Goal: Task Accomplishment & Management: Complete application form

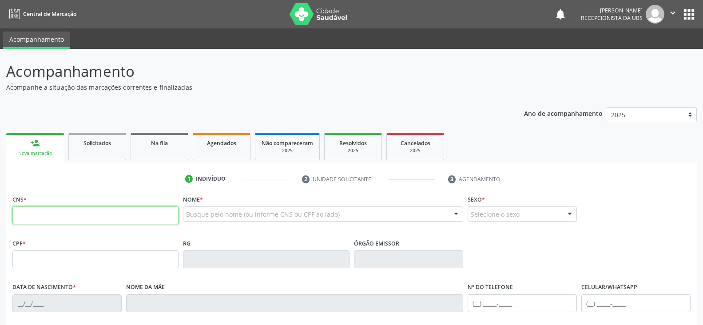
click at [76, 212] on input "text" at bounding box center [95, 215] width 166 height 18
type input "704 8050 4767 9845"
type input "[DATE]"
type input "[PERSON_NAME]"
type input "[PHONE_NUMBER]"
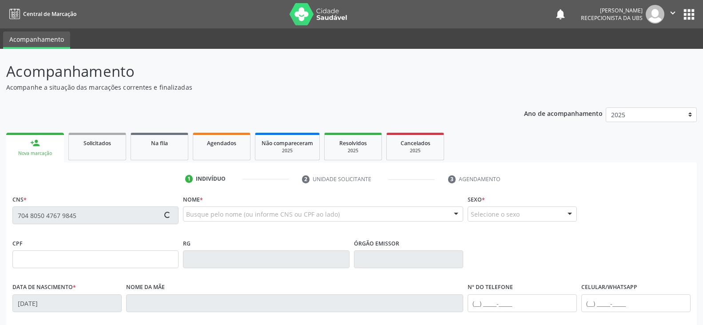
type input "62"
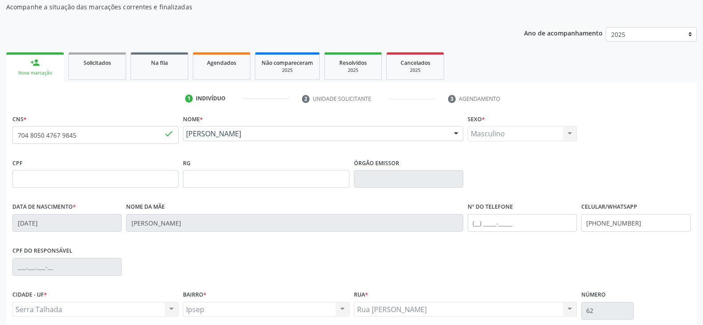
scroll to position [89, 0]
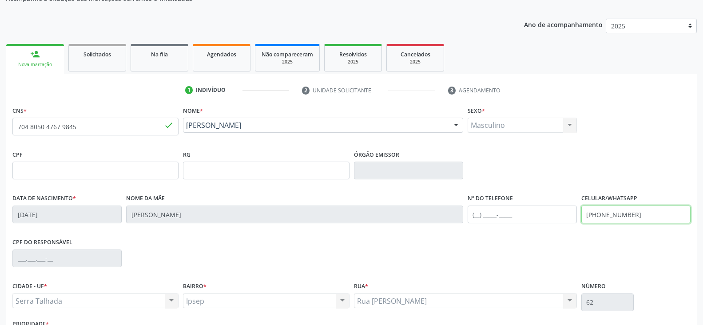
click at [643, 219] on input "[PHONE_NUMBER]" at bounding box center [635, 214] width 109 height 18
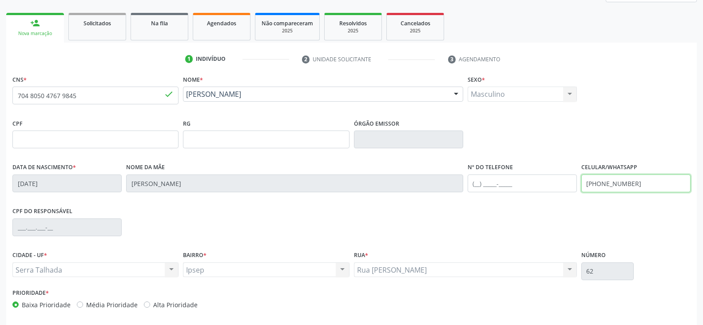
scroll to position [156, 0]
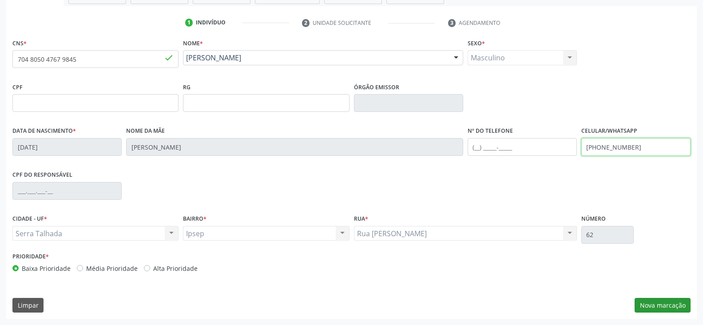
type input "[PHONE_NUMBER]"
click at [654, 310] on button "Nova marcação" at bounding box center [662, 305] width 56 height 15
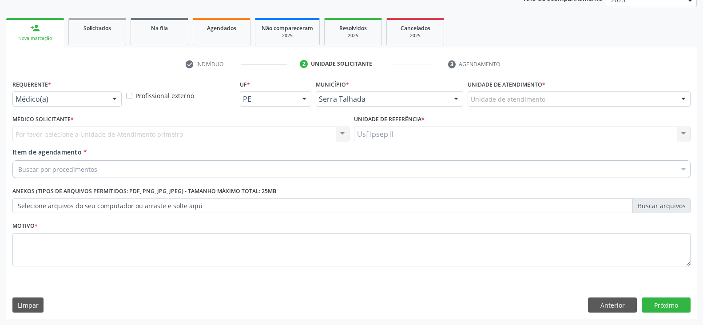
click at [114, 102] on div at bounding box center [114, 99] width 13 height 15
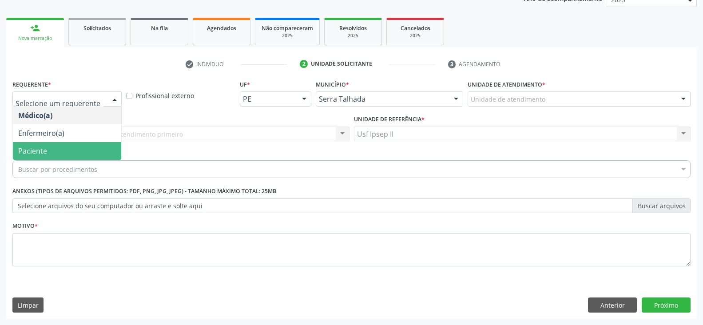
click at [43, 149] on span "Paciente" at bounding box center [32, 151] width 29 height 10
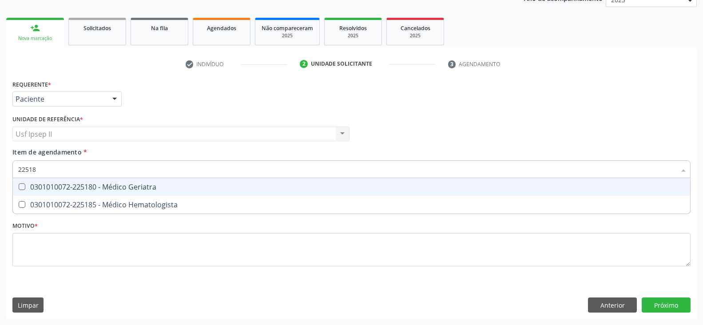
type input "225180"
click at [76, 187] on div "0301010072-225180 - Médico Geriatra" at bounding box center [351, 186] width 666 height 7
checkbox Geriatra "true"
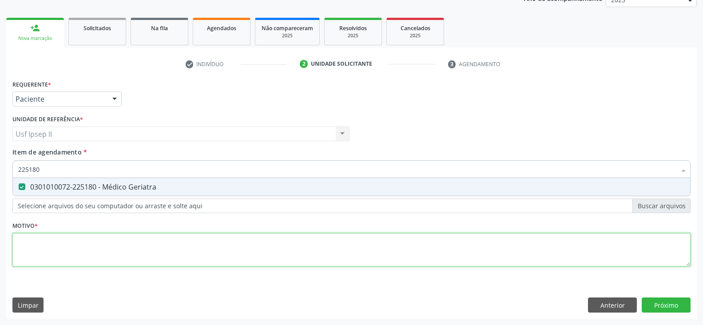
click at [32, 258] on div "Requerente * Paciente Médico(a) Enfermeiro(a) Paciente Nenhum resultado encontr…" at bounding box center [351, 178] width 678 height 201
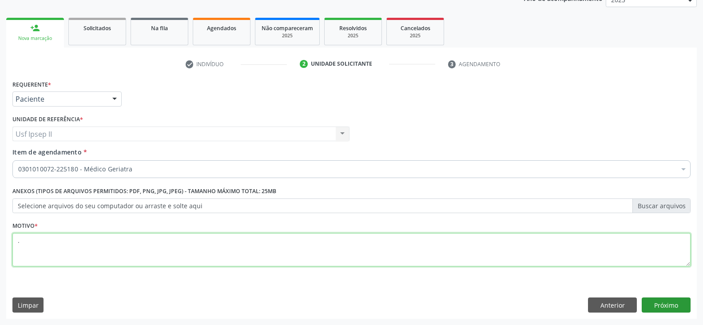
type textarea "."
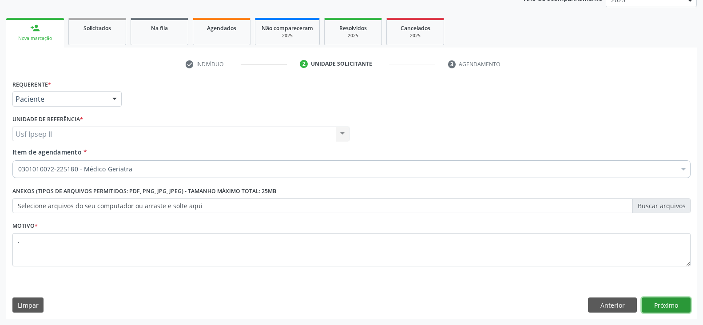
click at [664, 308] on button "Próximo" at bounding box center [665, 304] width 49 height 15
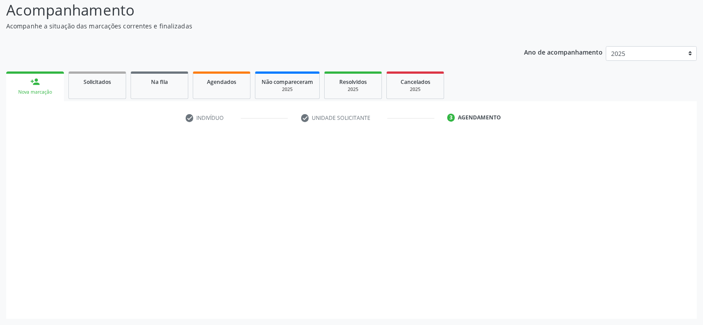
scroll to position [61, 0]
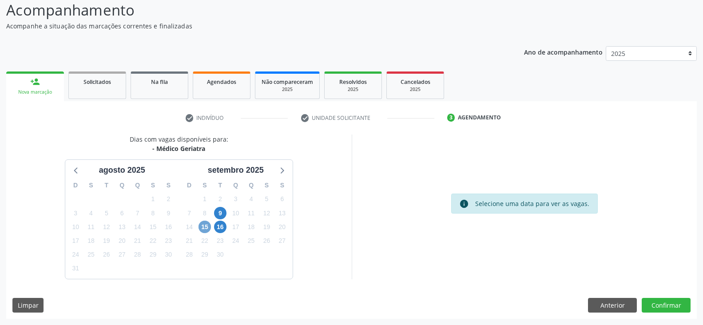
click at [206, 227] on span "15" at bounding box center [204, 227] width 12 height 12
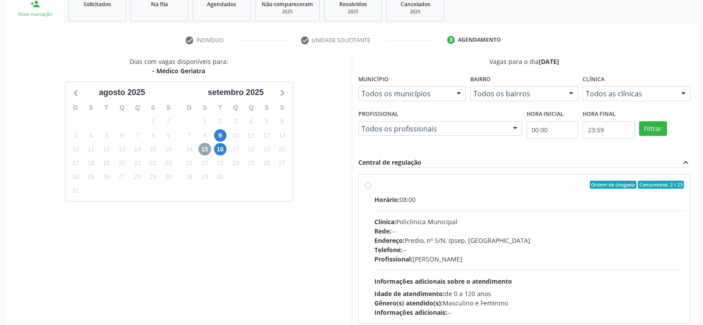
scroll to position [150, 0]
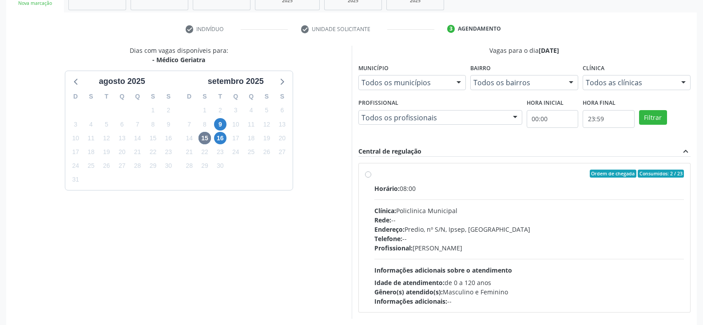
click at [374, 174] on label "Ordem de chegada Consumidos: 2 / 23 Horário: 08:00 Clínica: Policlinica Municip…" at bounding box center [529, 238] width 310 height 136
click at [365, 174] on input "Ordem de chegada Consumidos: 2 / 23 Horário: 08:00 Clínica: Policlinica Municip…" at bounding box center [368, 174] width 6 height 8
radio input "true"
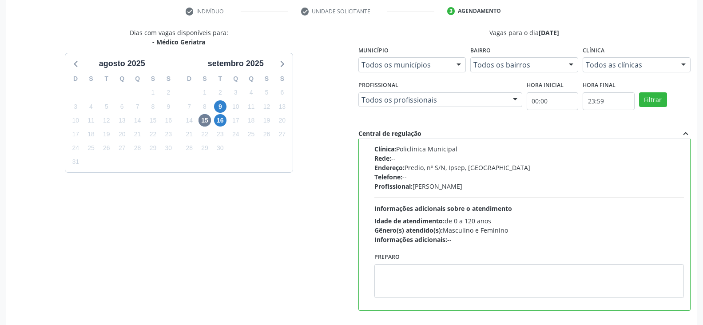
scroll to position [205, 0]
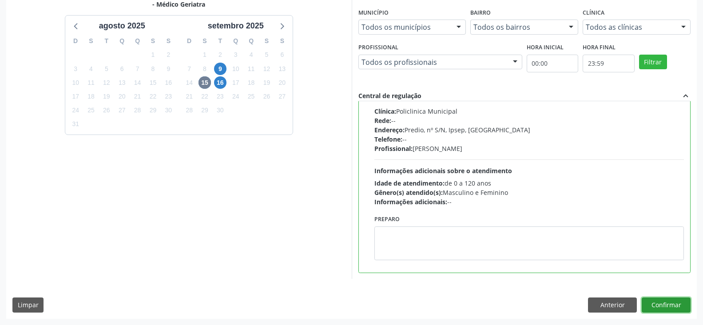
click at [668, 309] on button "Confirmar" at bounding box center [665, 304] width 49 height 15
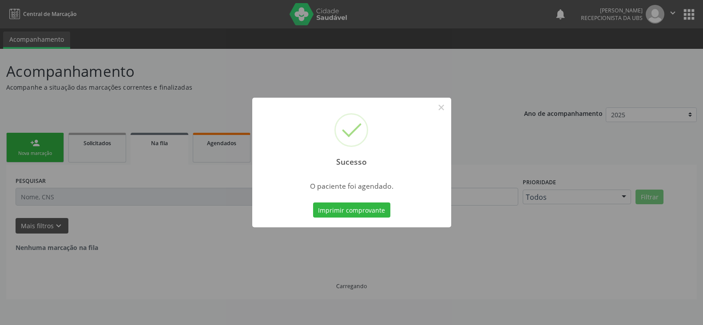
scroll to position [0, 0]
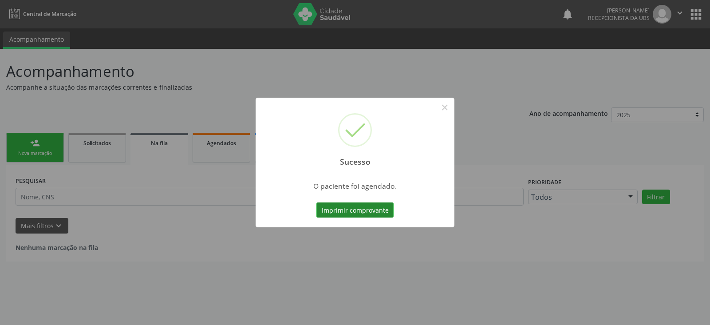
click at [361, 204] on button "Imprimir comprovante" at bounding box center [354, 209] width 77 height 15
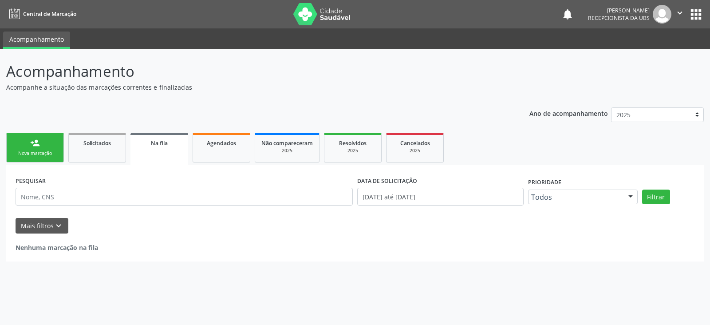
click at [32, 147] on div "person_add" at bounding box center [35, 143] width 10 height 10
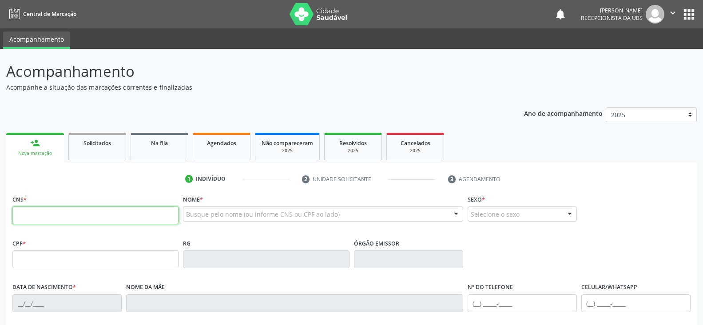
click at [61, 214] on input "text" at bounding box center [95, 215] width 166 height 18
type input "707 6012 2457 7198"
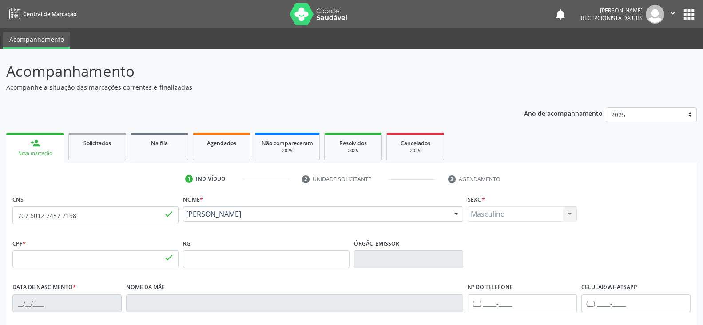
type input "683.758.674-20"
type input "[DATE]"
type input "[PERSON_NAME]"
type input "[PHONE_NUMBER]"
type input "370.721.338-28"
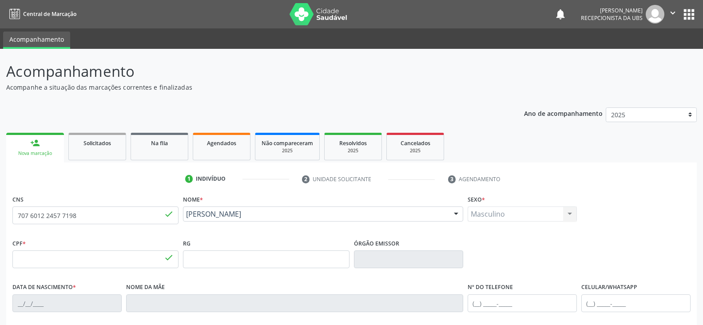
type input "1659"
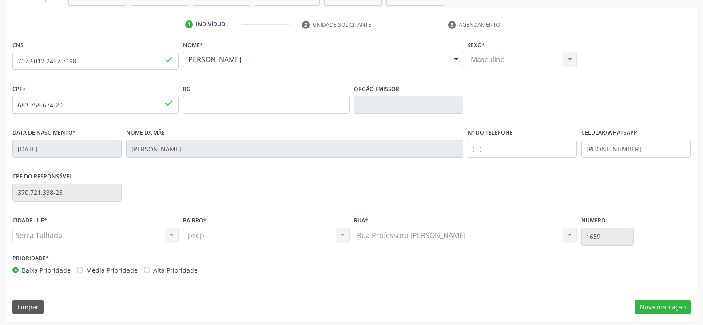
scroll to position [156, 0]
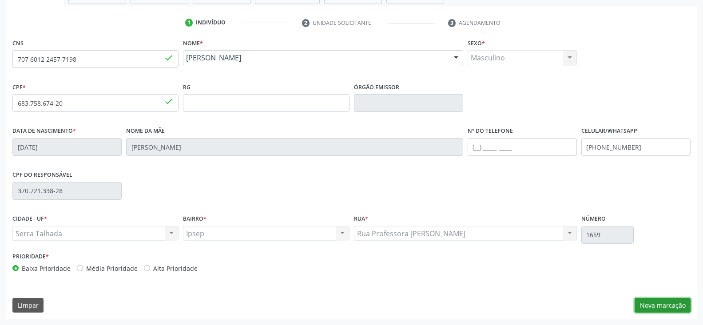
click at [669, 306] on button "Nova marcação" at bounding box center [662, 305] width 56 height 15
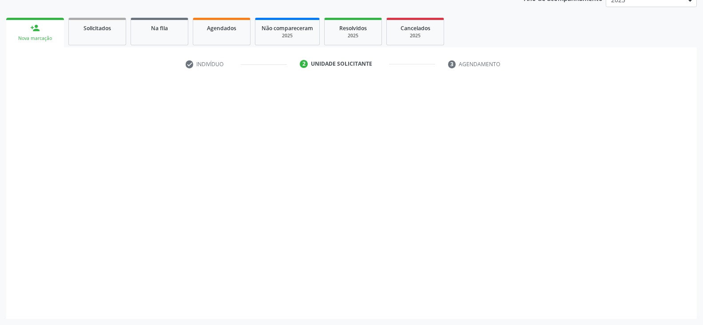
scroll to position [115, 0]
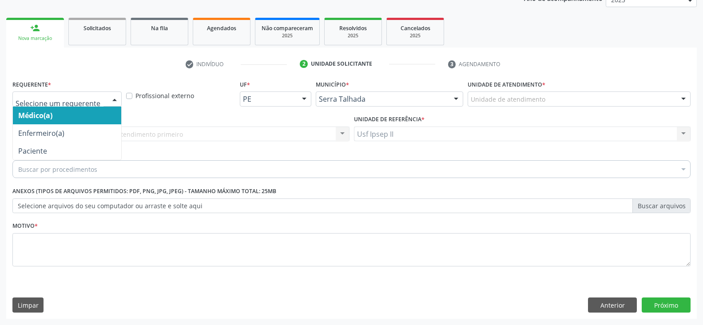
click at [119, 98] on div at bounding box center [114, 99] width 13 height 15
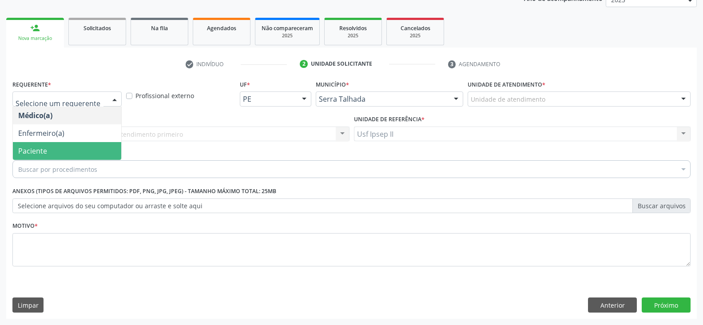
click at [34, 147] on span "Paciente" at bounding box center [32, 151] width 29 height 10
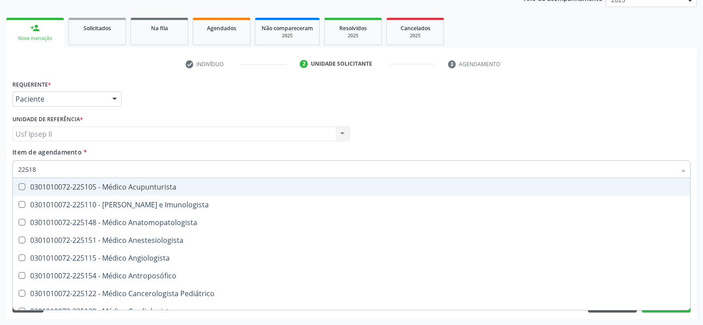
type input "225180"
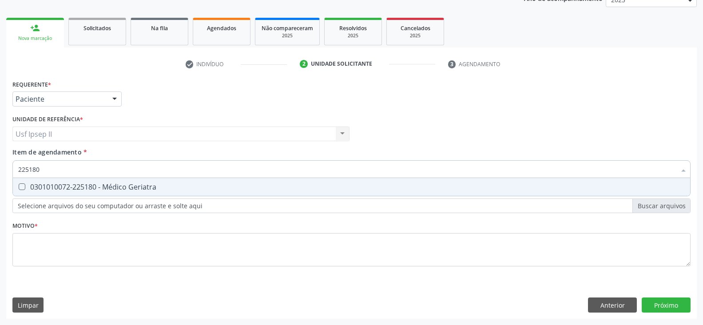
click at [44, 187] on div "0301010072-225180 - Médico Geriatra" at bounding box center [351, 186] width 666 height 7
checkbox Geriatra "true"
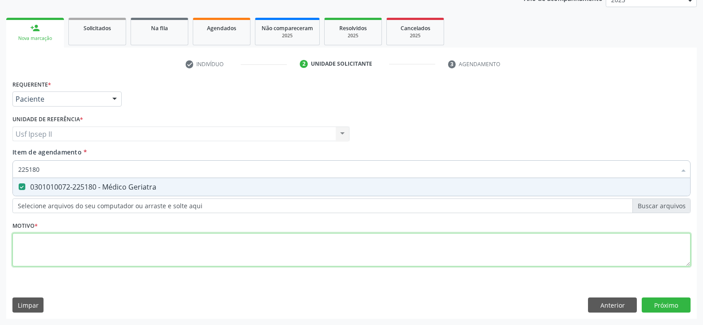
click at [30, 250] on div "Requerente * Paciente Médico(a) Enfermeiro(a) Paciente Nenhum resultado encontr…" at bounding box center [351, 178] width 678 height 201
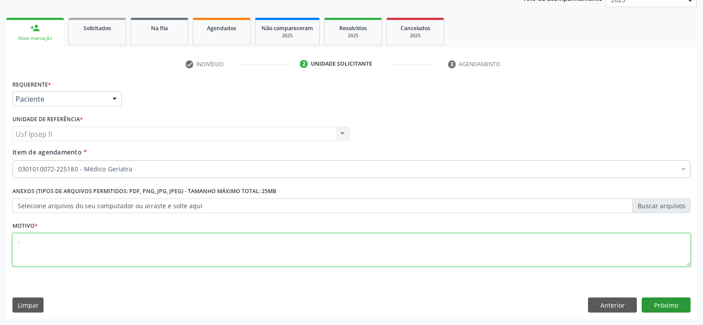
type textarea "."
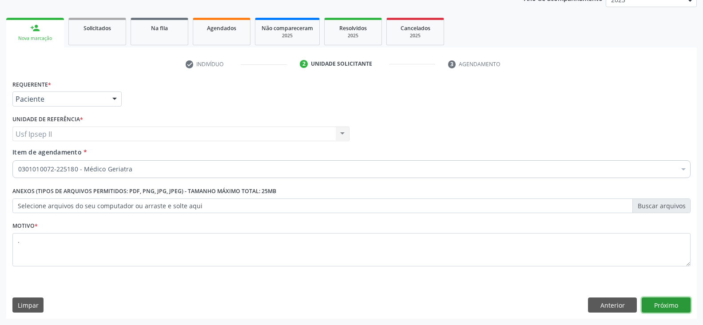
click at [649, 303] on button "Próximo" at bounding box center [665, 304] width 49 height 15
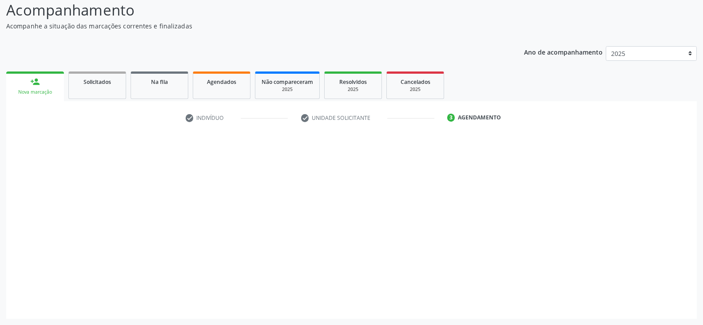
scroll to position [61, 0]
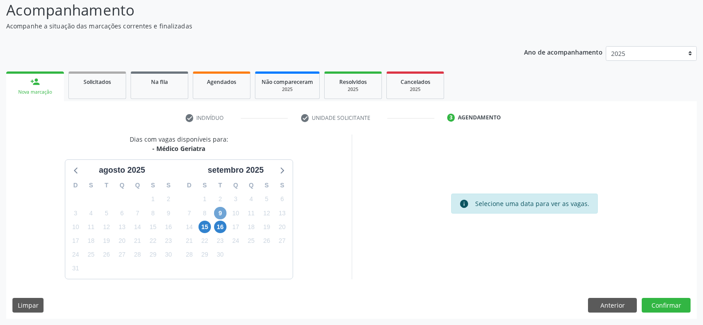
click at [217, 213] on span "9" at bounding box center [220, 213] width 12 height 12
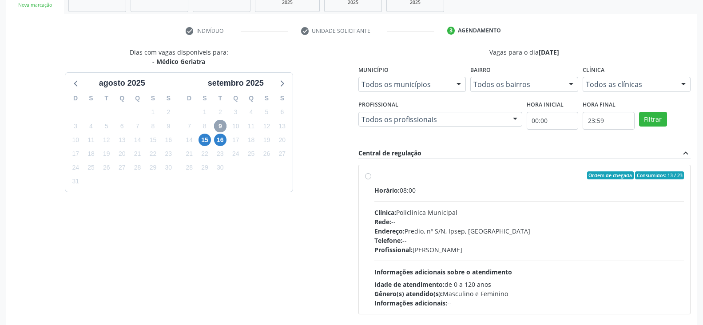
scroll to position [150, 0]
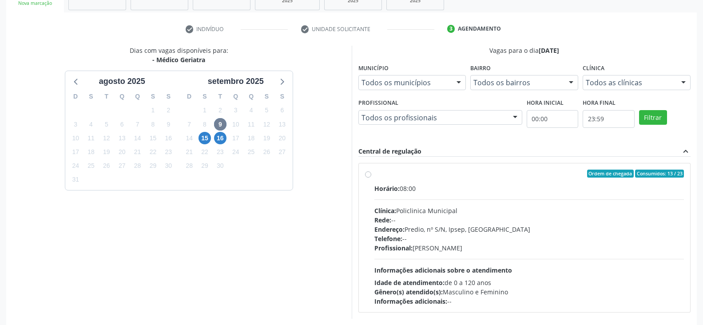
click at [374, 173] on label "Ordem de chegada Consumidos: 13 / 23 Horário: 08:00 Clínica: Policlinica Munici…" at bounding box center [529, 238] width 310 height 136
click at [366, 173] on input "Ordem de chegada Consumidos: 13 / 23 Horário: 08:00 Clínica: Policlinica Munici…" at bounding box center [368, 174] width 6 height 8
radio input "true"
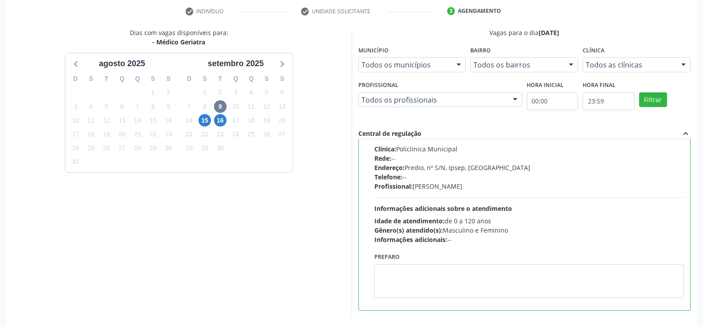
scroll to position [205, 0]
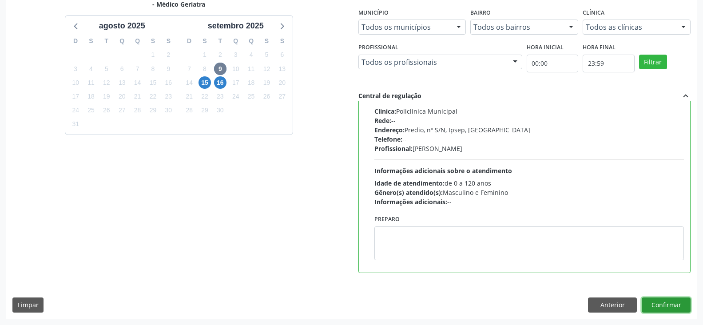
click at [665, 304] on button "Confirmar" at bounding box center [665, 304] width 49 height 15
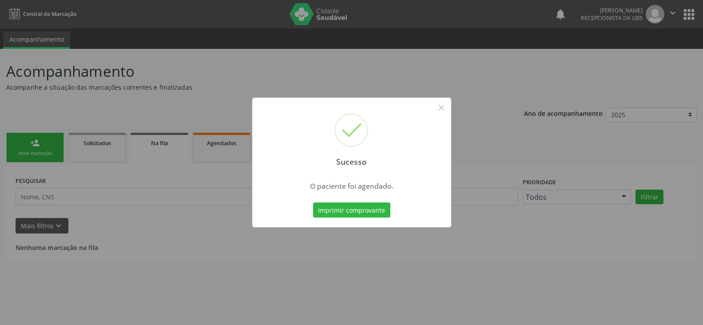
scroll to position [0, 0]
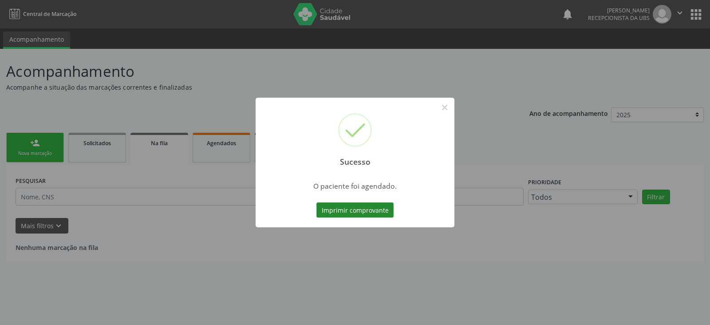
click at [357, 208] on button "Imprimir comprovante" at bounding box center [354, 209] width 77 height 15
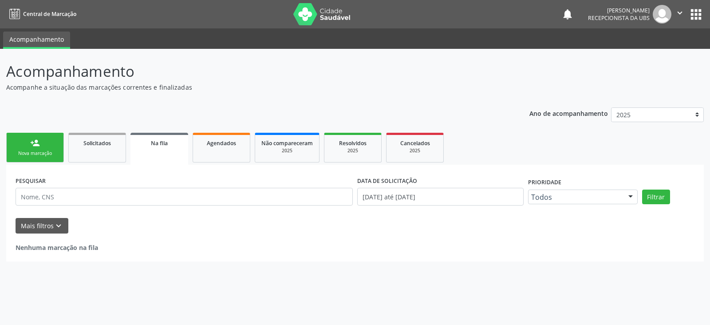
click at [47, 149] on link "person_add Nova marcação" at bounding box center [35, 148] width 58 height 30
